Goal: Find contact information: Find contact information

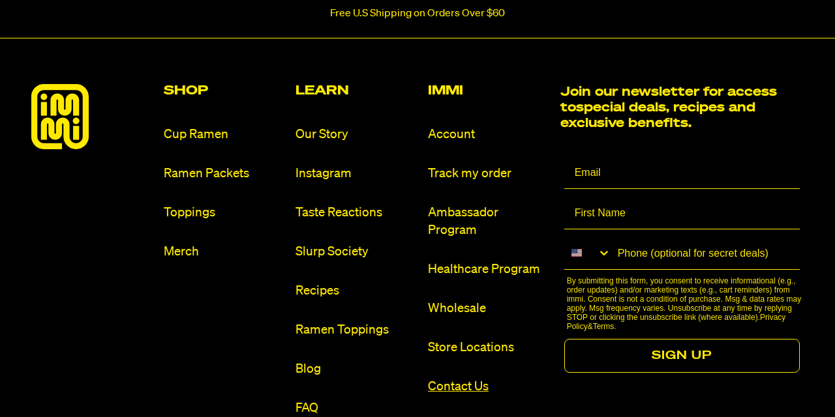
scroll to position [7066, 0]
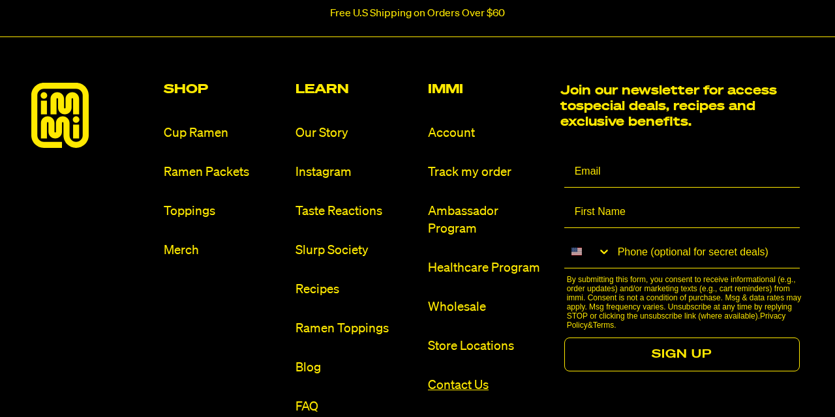
click at [444, 377] on link "Contact Us" at bounding box center [489, 386] width 122 height 18
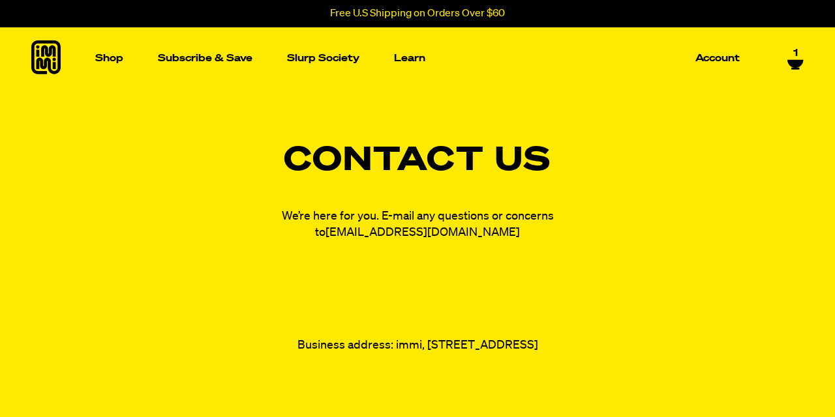
click at [422, 233] on link "[EMAIL_ADDRESS][DOMAIN_NAME]" at bounding box center [422, 233] width 194 height 12
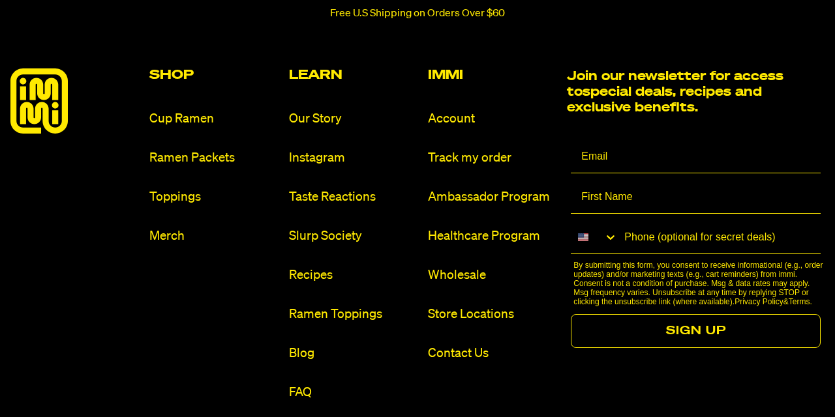
scroll to position [5920, 0]
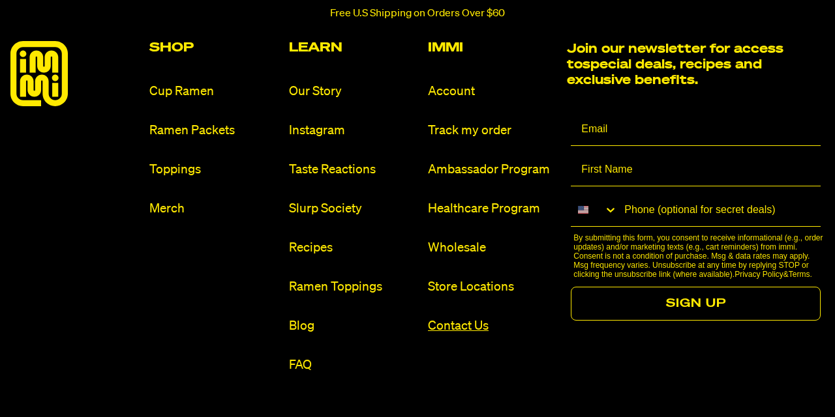
click at [467, 318] on link "Contact Us" at bounding box center [492, 327] width 129 height 18
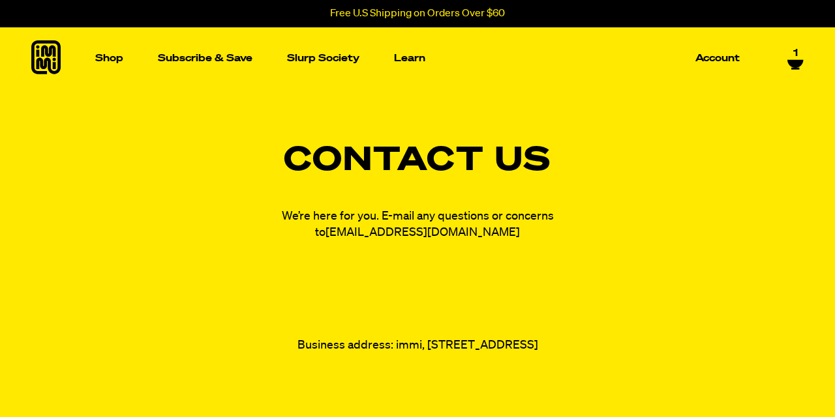
click at [444, 235] on link "[EMAIL_ADDRESS][DOMAIN_NAME]" at bounding box center [422, 233] width 194 height 12
click at [400, 232] on link "[EMAIL_ADDRESS][DOMAIN_NAME]" at bounding box center [422, 233] width 194 height 12
